Goal: Task Accomplishment & Management: Complete application form

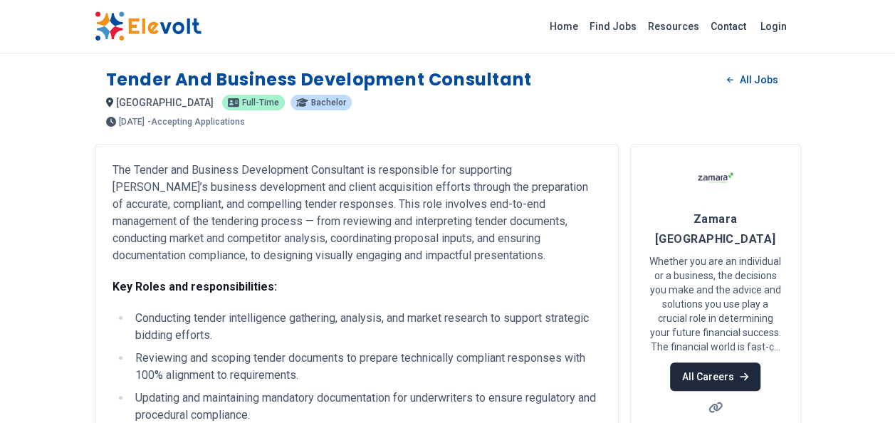
click at [725, 362] on link "All Careers" at bounding box center [715, 376] width 90 height 28
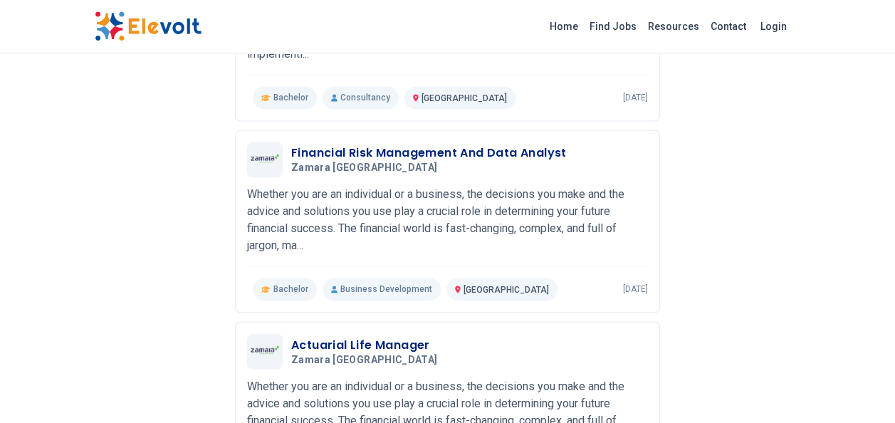
scroll to position [1068, 0]
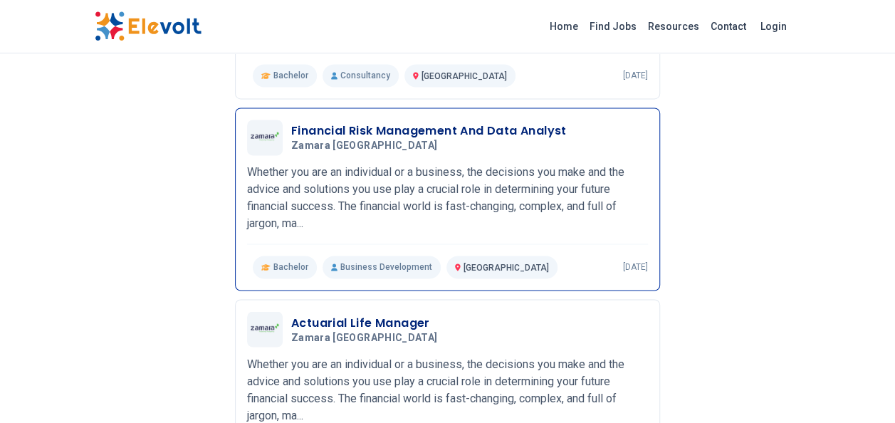
click at [325, 122] on h3 "Financial Risk Management And Data Analyst" at bounding box center [429, 130] width 276 height 17
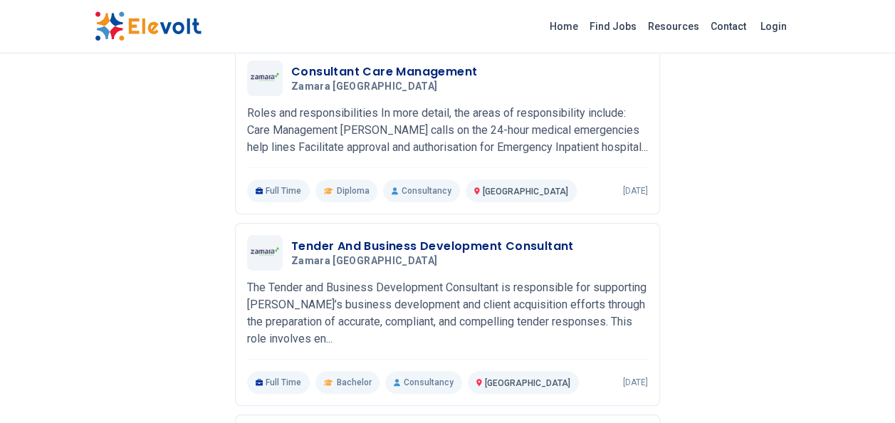
scroll to position [205, 0]
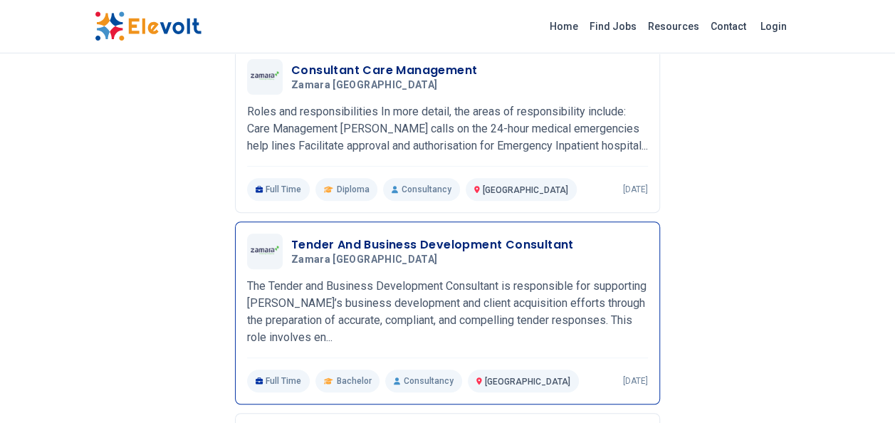
click at [437, 228] on div "Tender And Business Development Consultant Zamara Kenya 07/08/2025 08/07/2025 N…" at bounding box center [447, 312] width 425 height 183
click at [276, 252] on img at bounding box center [265, 252] width 28 height 12
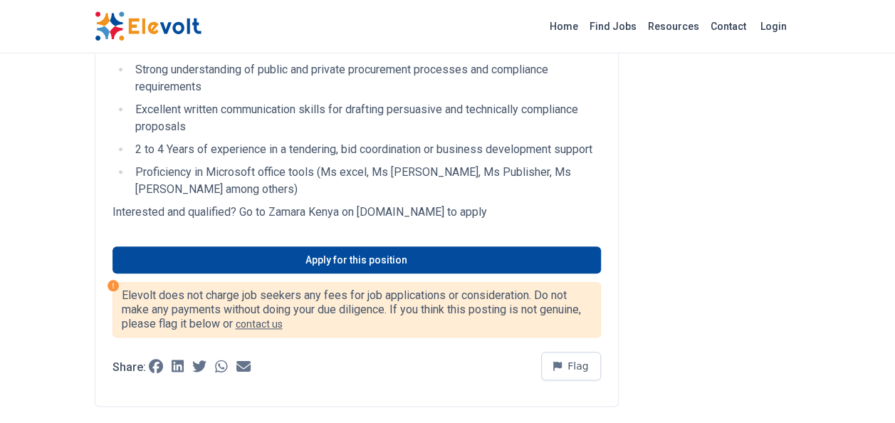
scroll to position [648, 0]
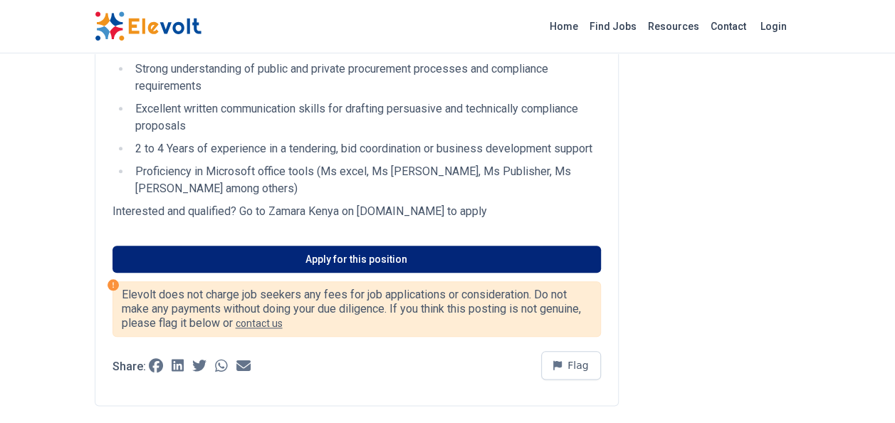
click at [338, 251] on link "Apply for this position" at bounding box center [356, 259] width 488 height 27
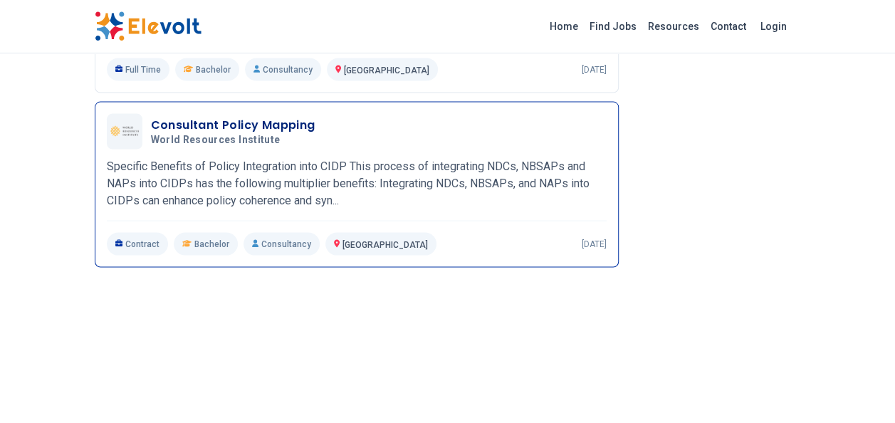
scroll to position [1514, 0]
